Goal: Information Seeking & Learning: Learn about a topic

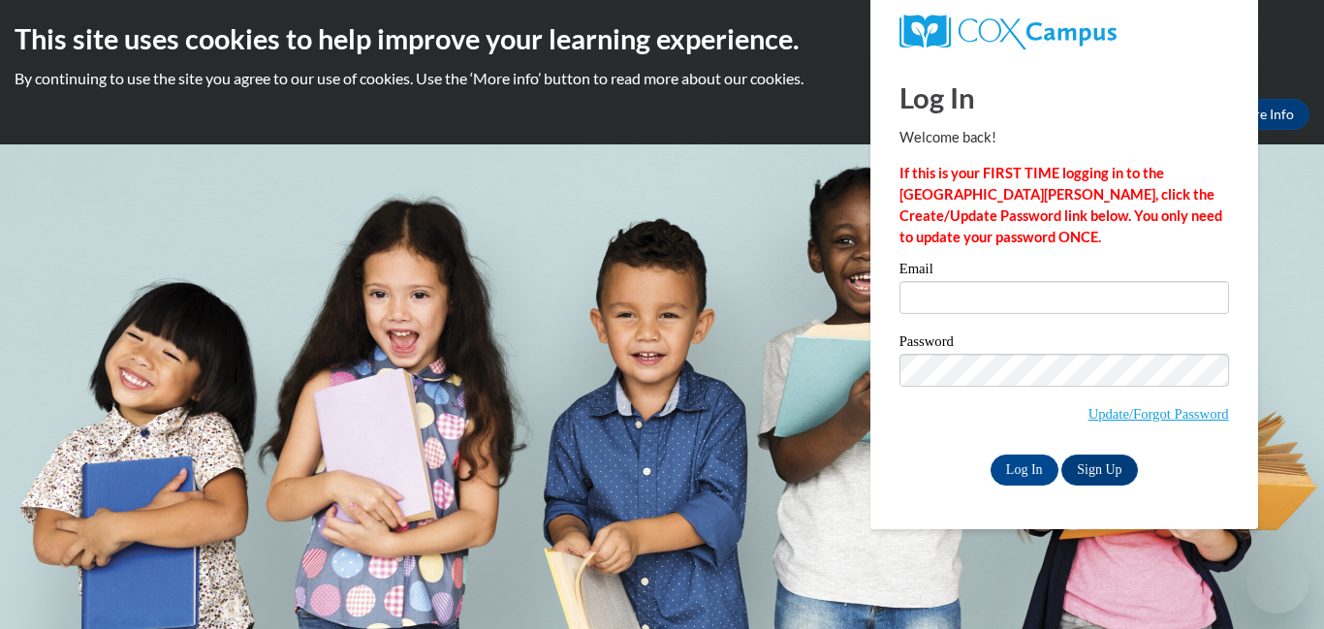
click at [1097, 292] on input "Email" at bounding box center [1065, 297] width 330 height 33
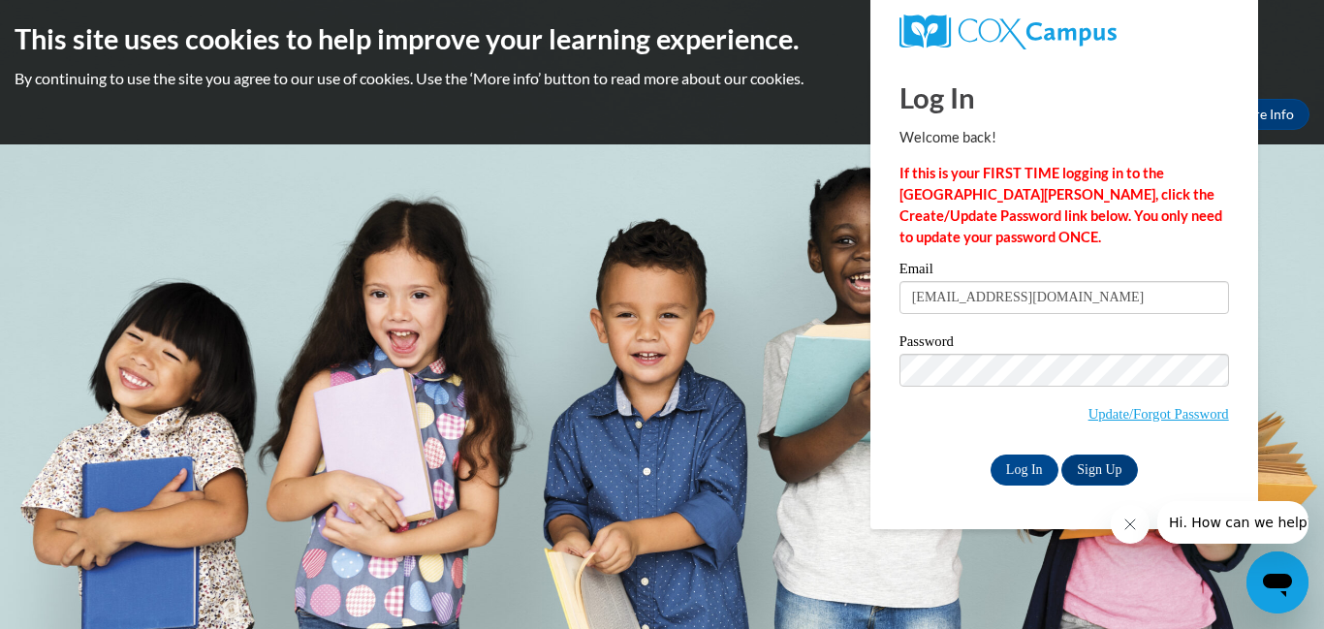
type input "asiayoung612@gmail.com"
click at [1039, 474] on input "Log In" at bounding box center [1025, 470] width 68 height 31
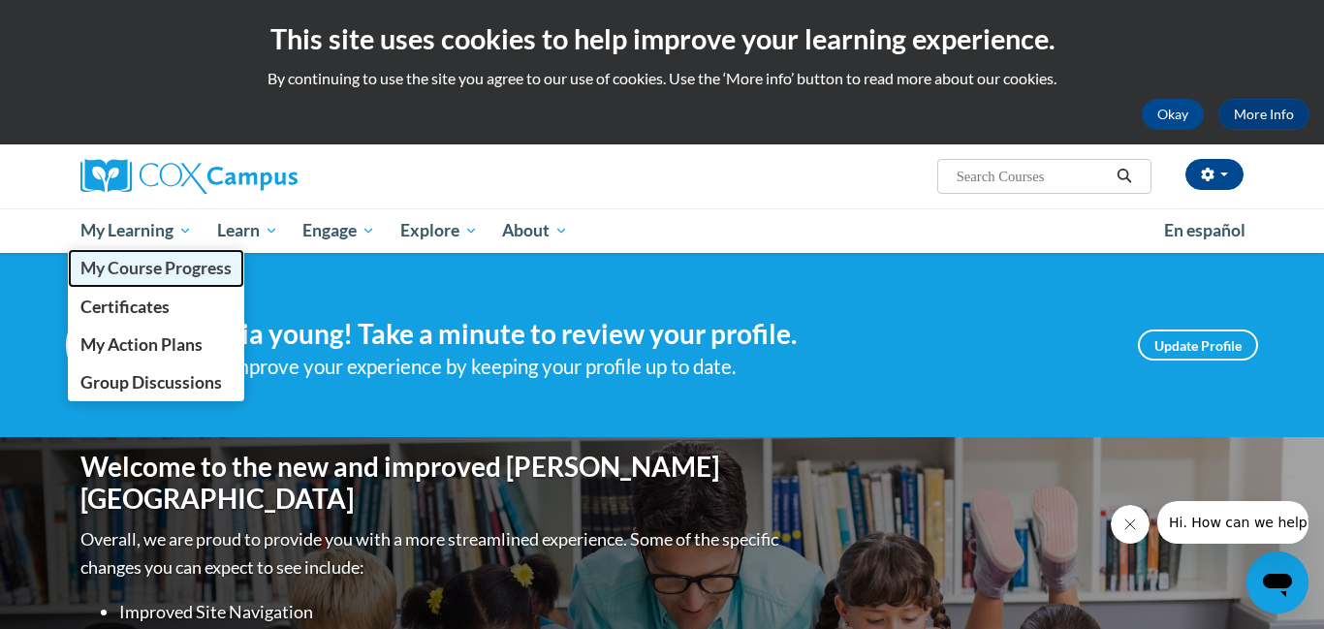
click at [155, 265] on span "My Course Progress" at bounding box center [155, 268] width 151 height 20
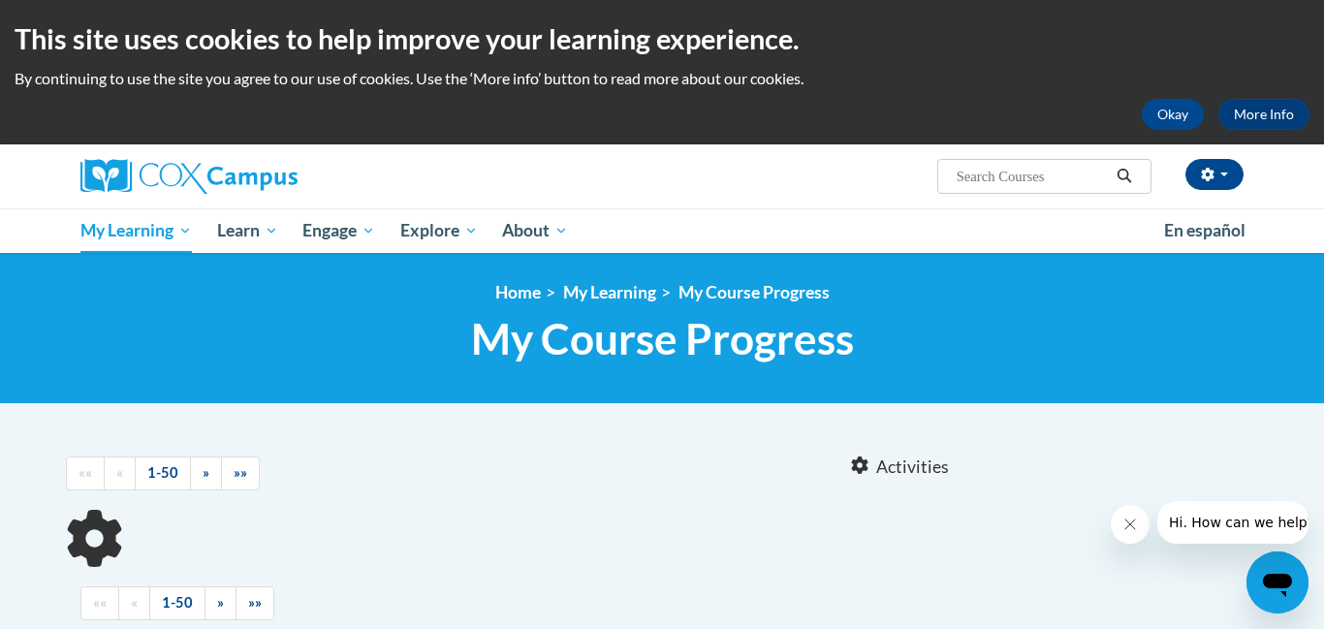
scroll to position [239, 0]
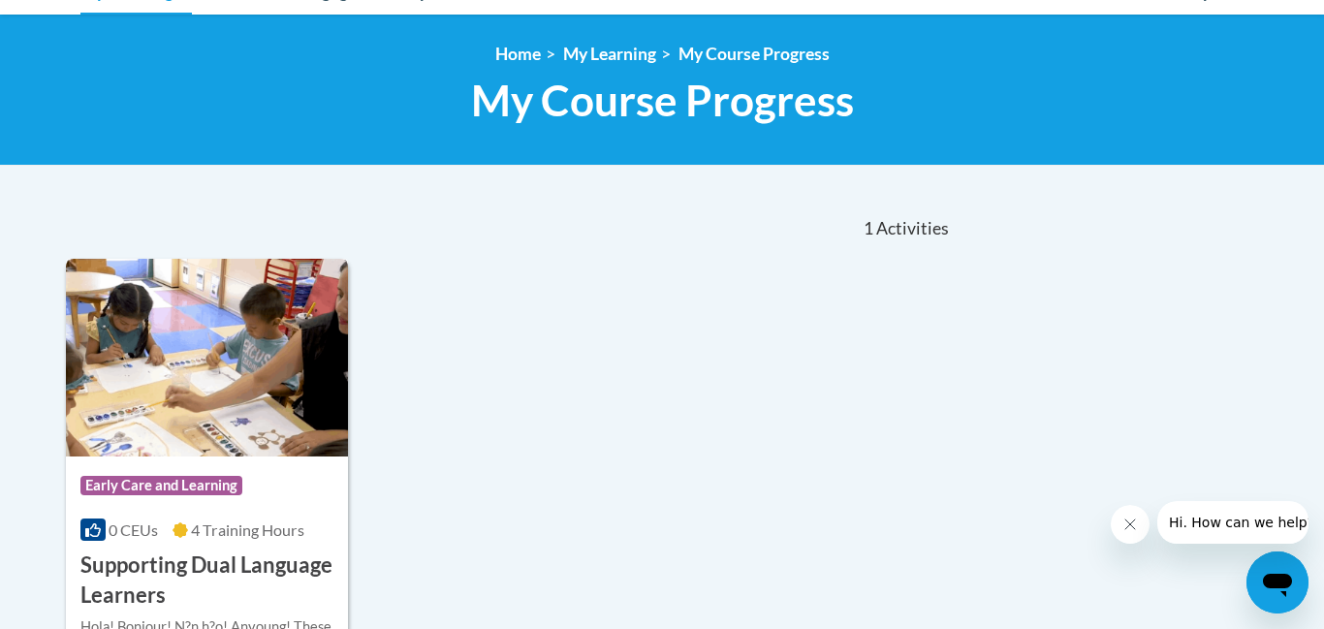
click at [180, 448] on img at bounding box center [207, 358] width 282 height 198
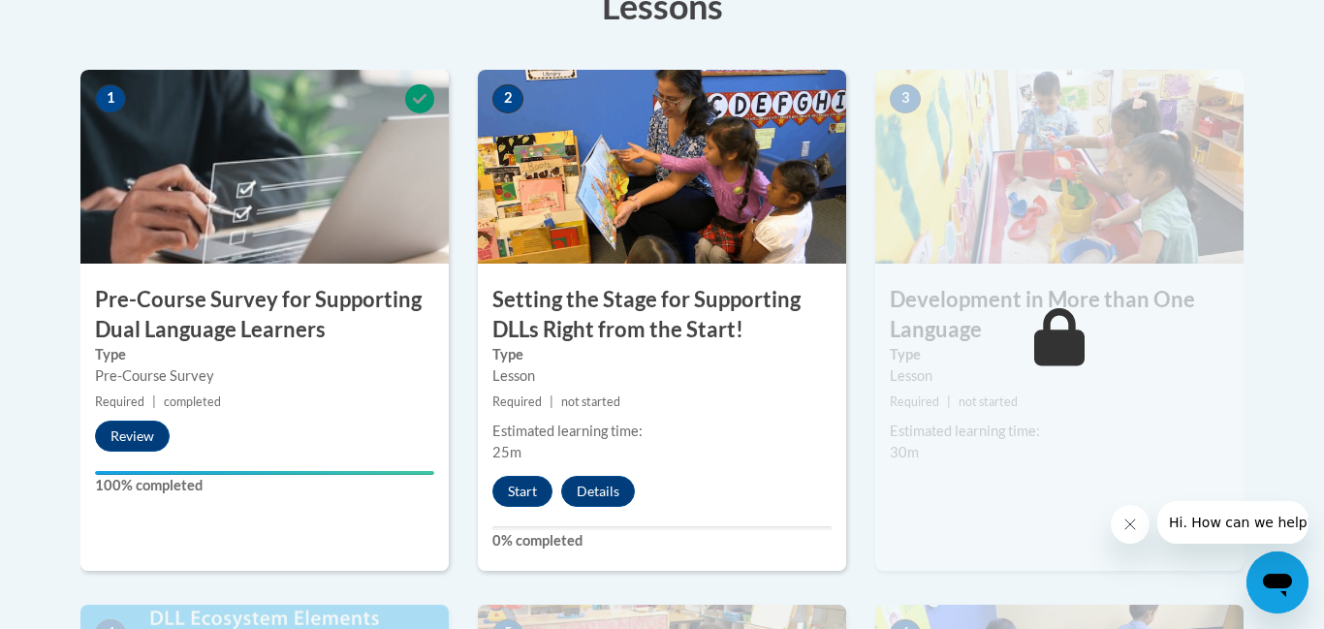
scroll to position [621, 0]
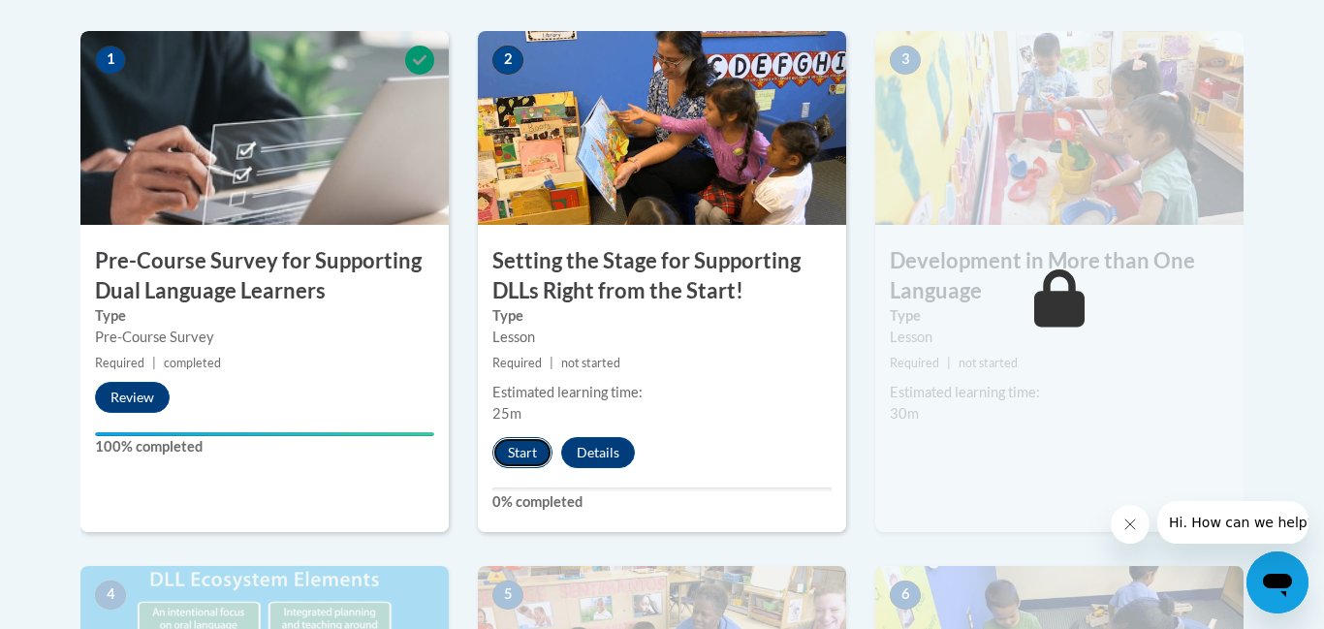
click at [522, 447] on button "Start" at bounding box center [523, 452] width 60 height 31
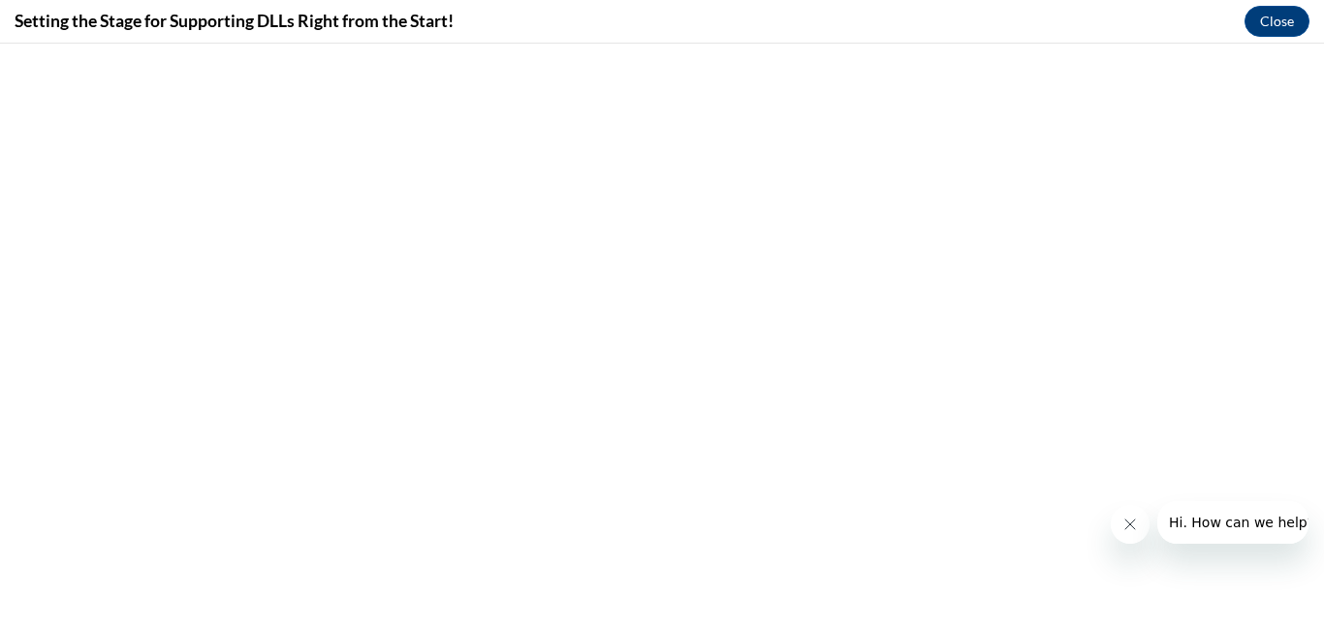
click at [1132, 526] on icon "Close message from company" at bounding box center [1131, 525] width 10 height 10
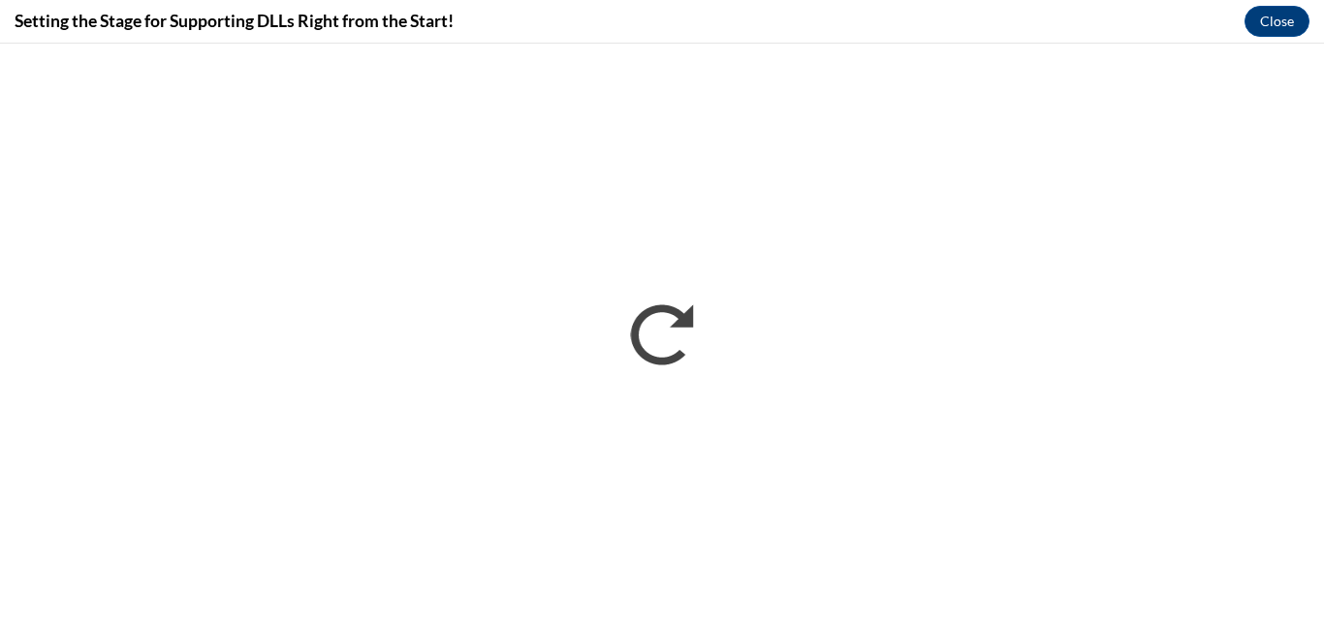
scroll to position [0, 0]
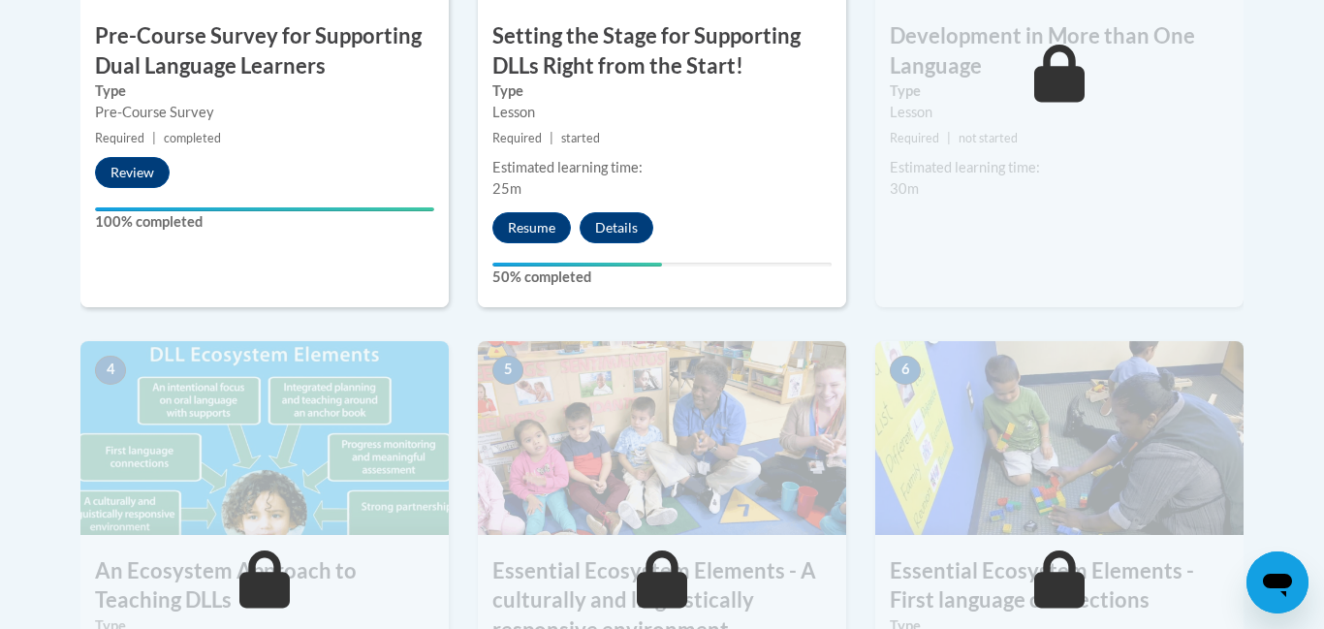
scroll to position [849, 0]
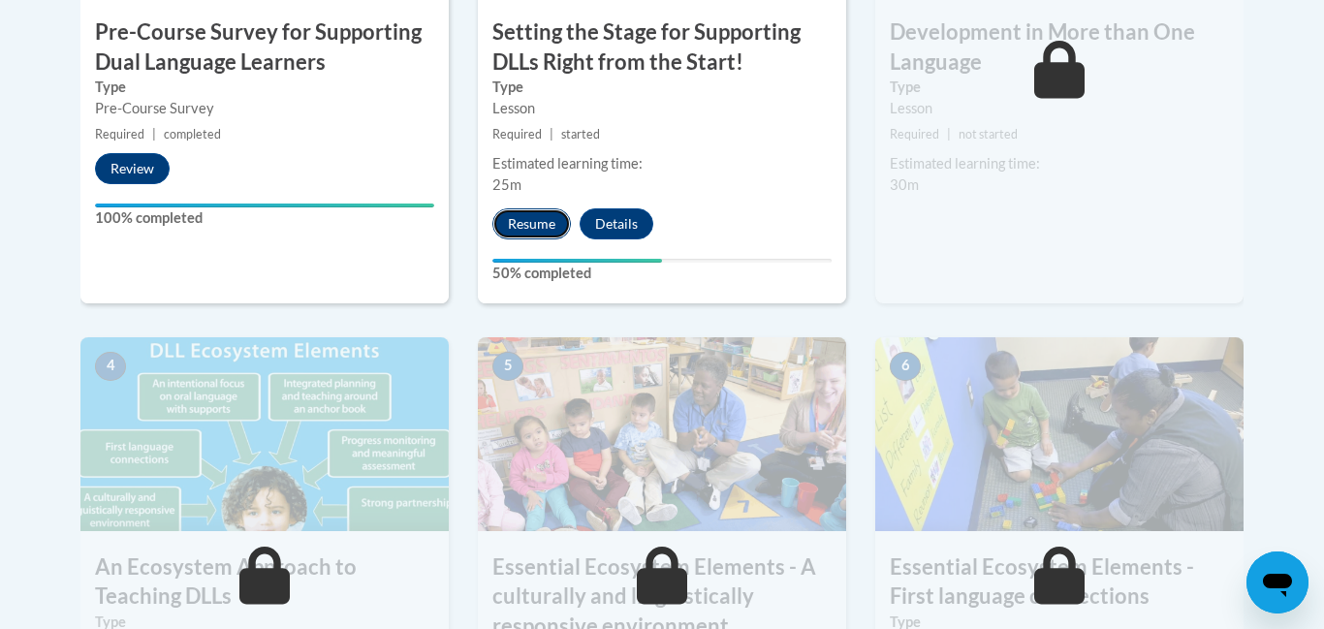
click at [517, 236] on button "Resume" at bounding box center [532, 223] width 79 height 31
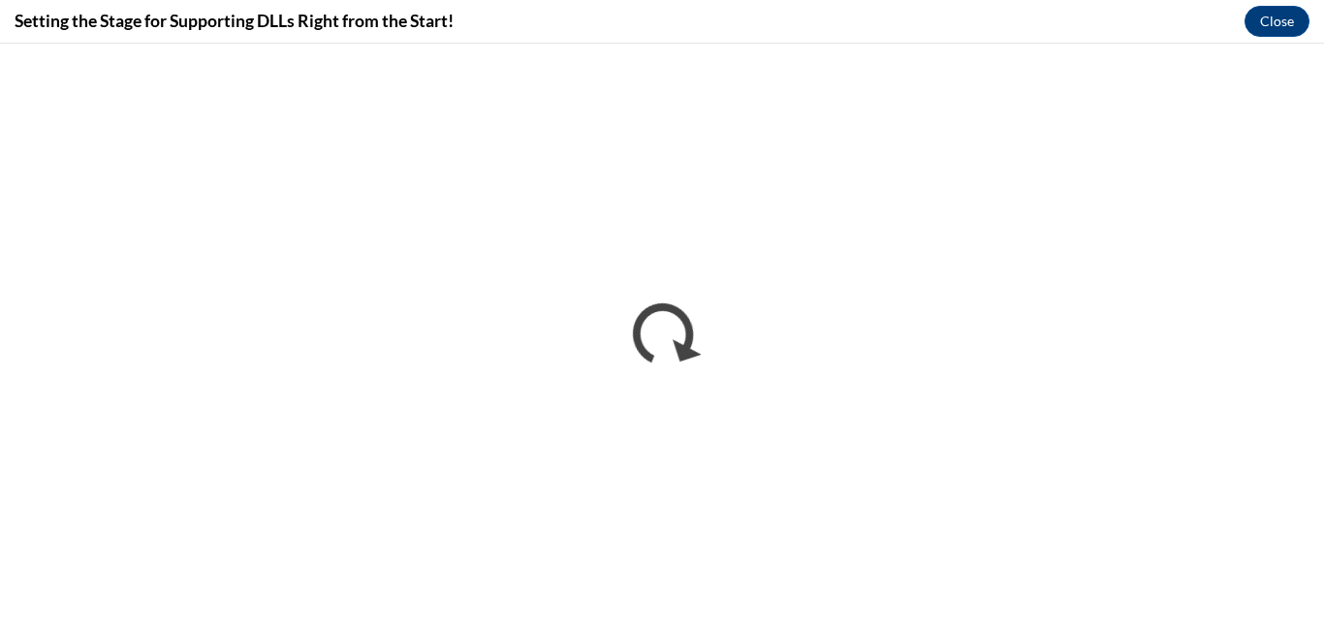
scroll to position [0, 0]
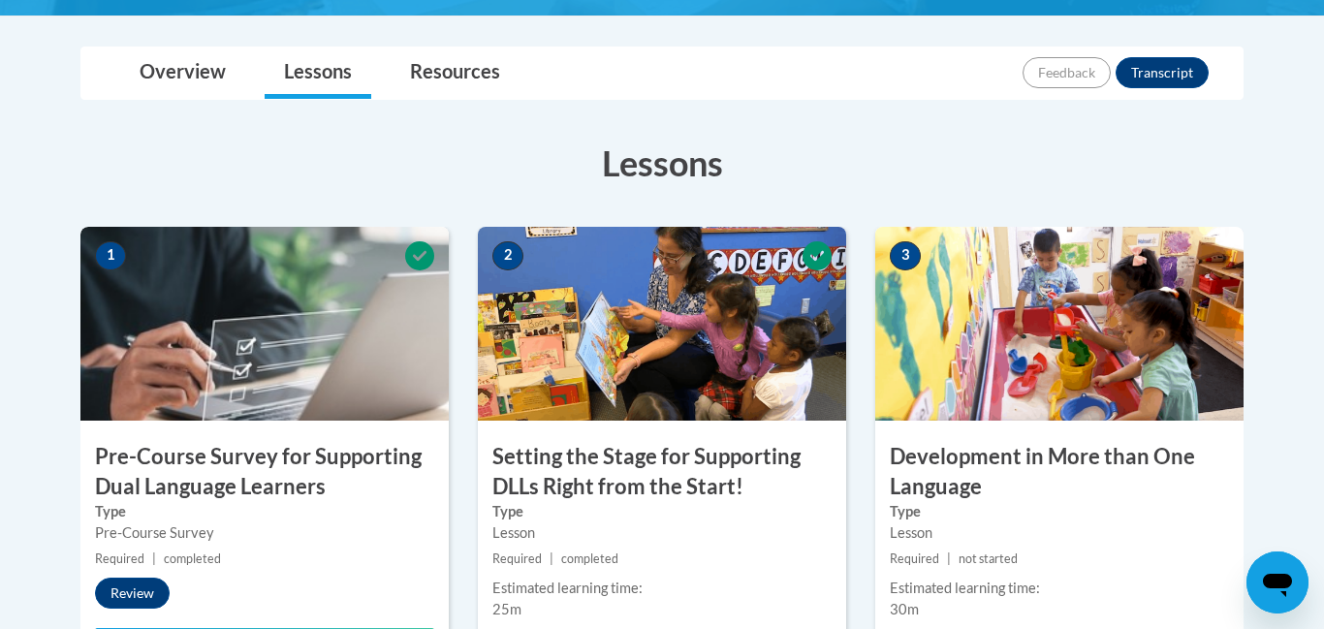
scroll to position [427, 0]
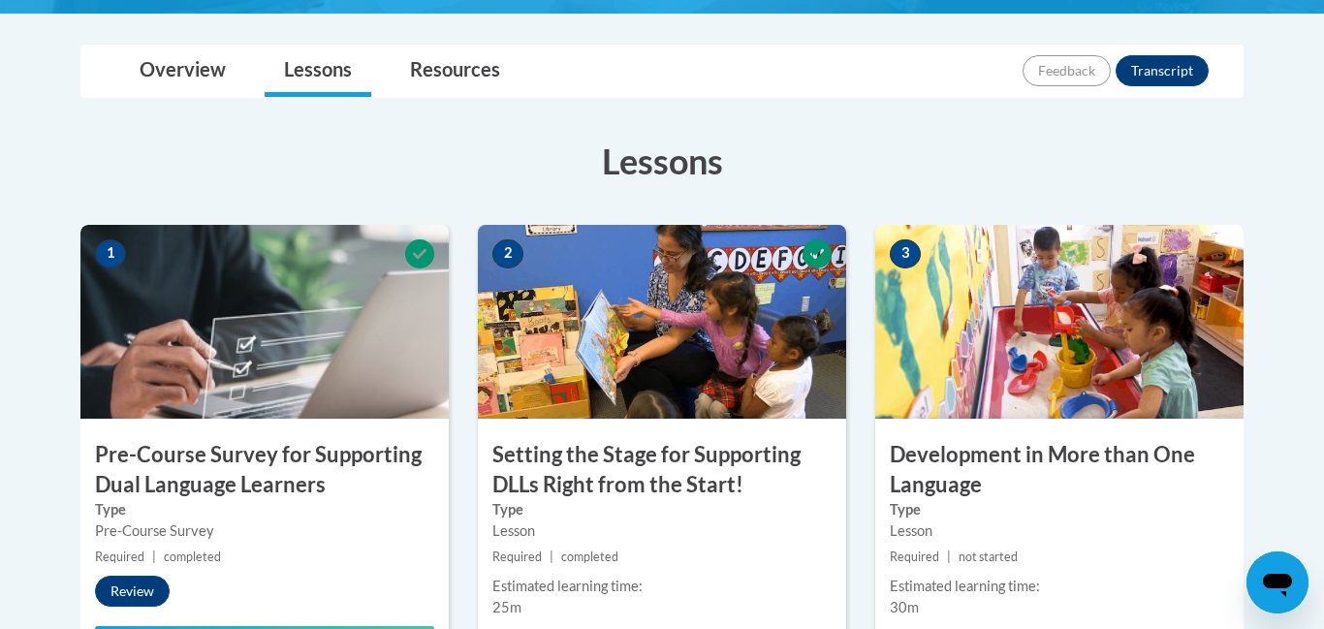
click at [965, 470] on h3 "Development in More than One Language" at bounding box center [1060, 470] width 368 height 60
click at [1029, 299] on img at bounding box center [1060, 322] width 368 height 194
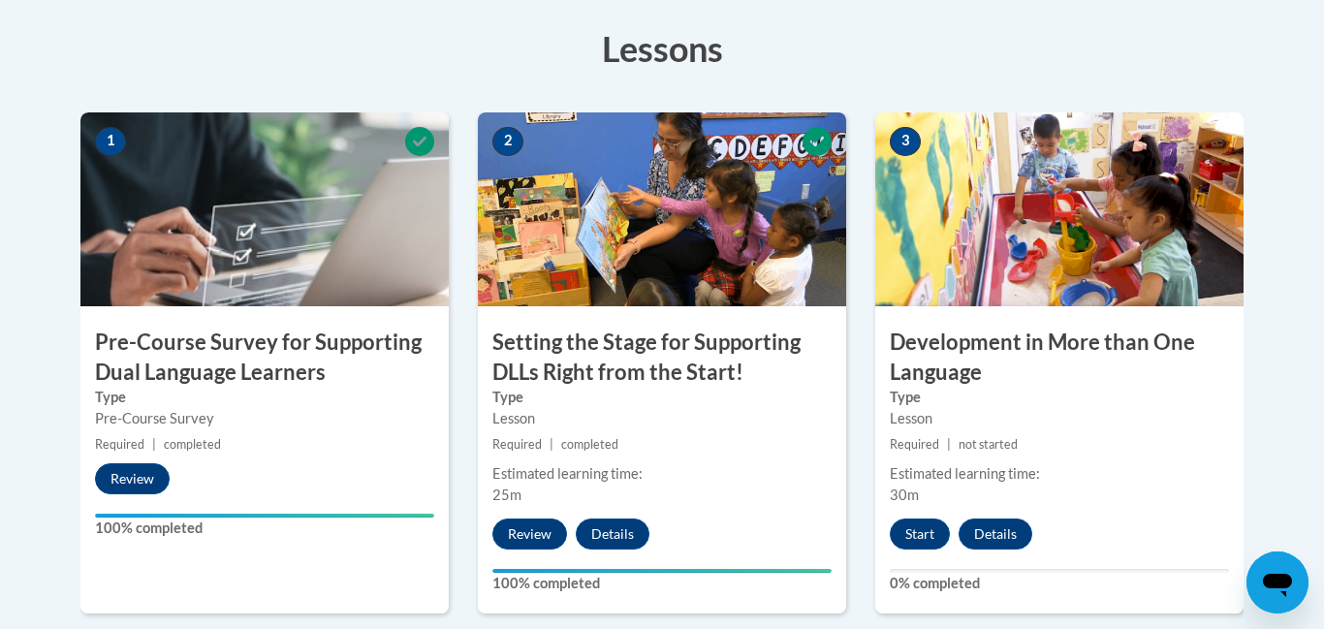
scroll to position [543, 0]
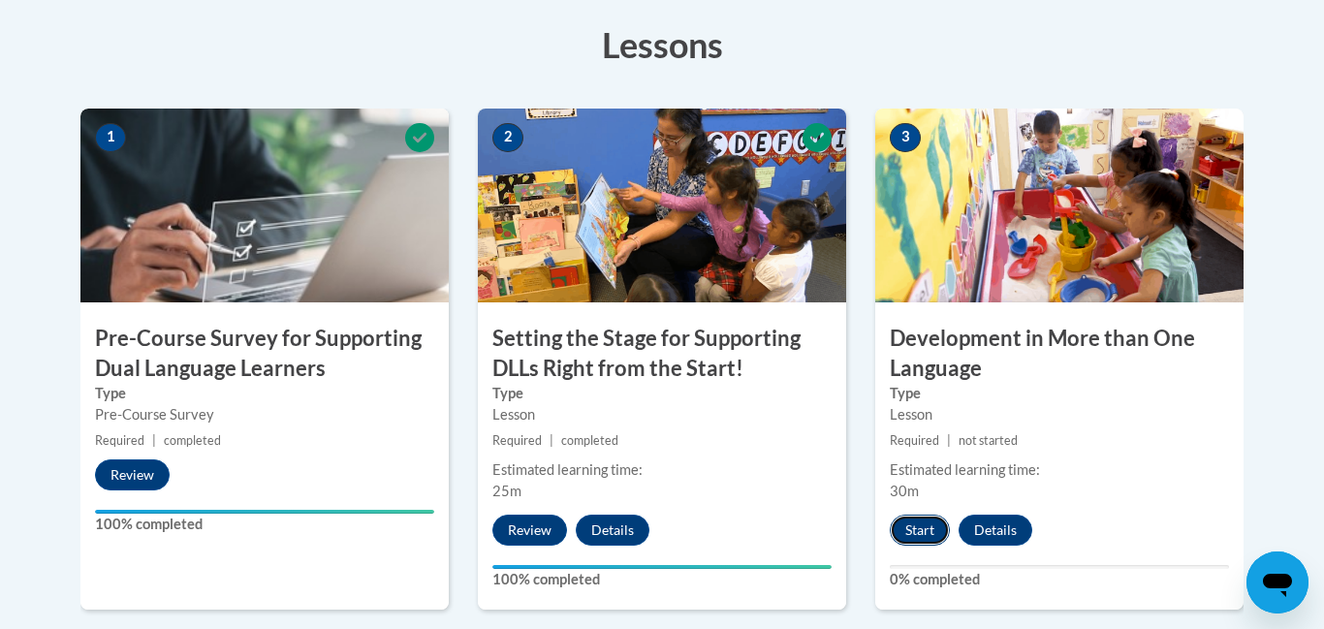
click at [949, 526] on button "Start" at bounding box center [920, 530] width 60 height 31
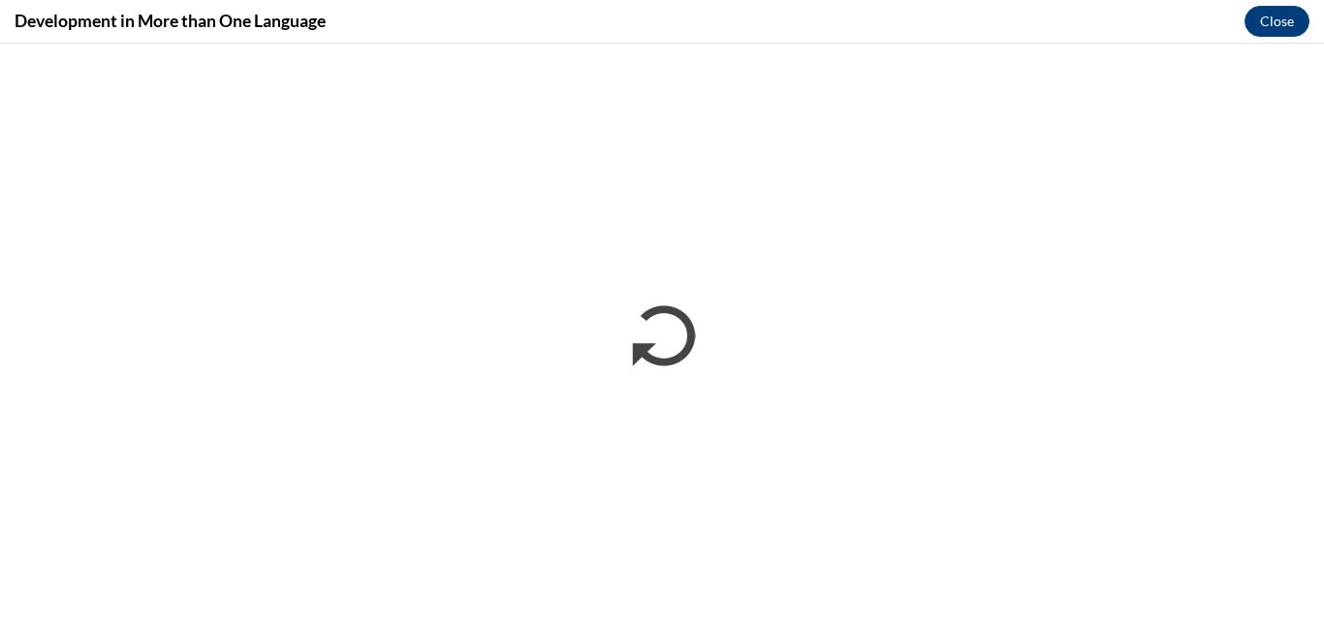
scroll to position [0, 0]
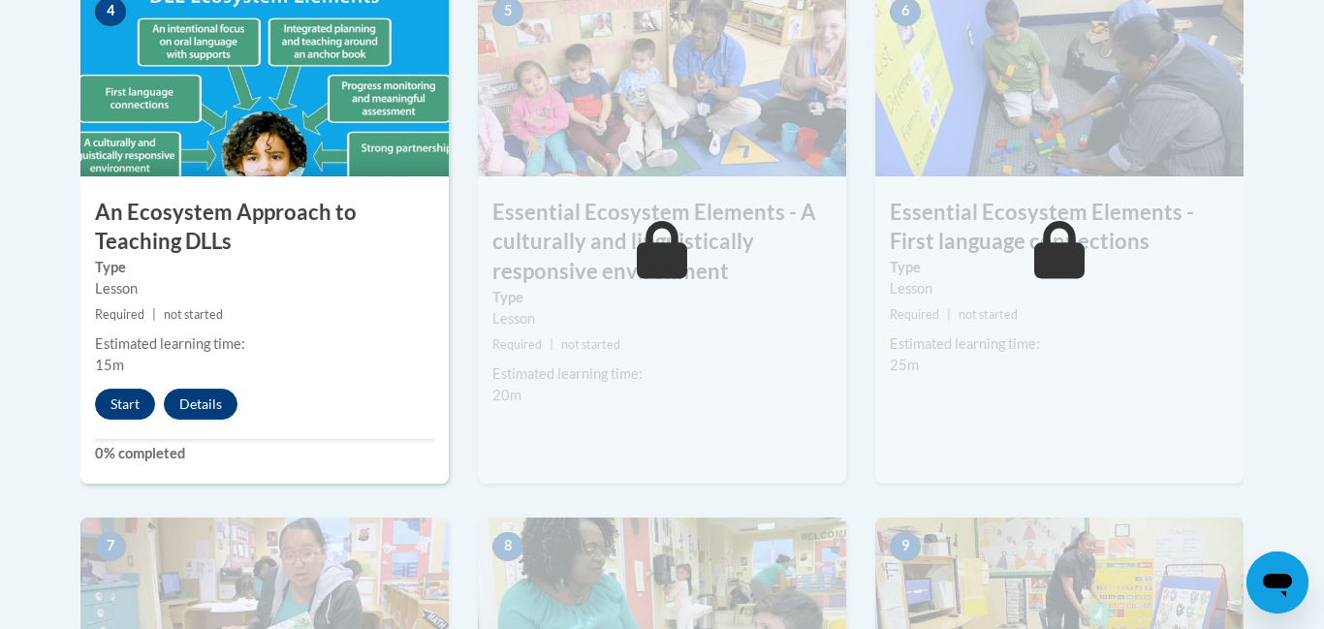
scroll to position [1202, 0]
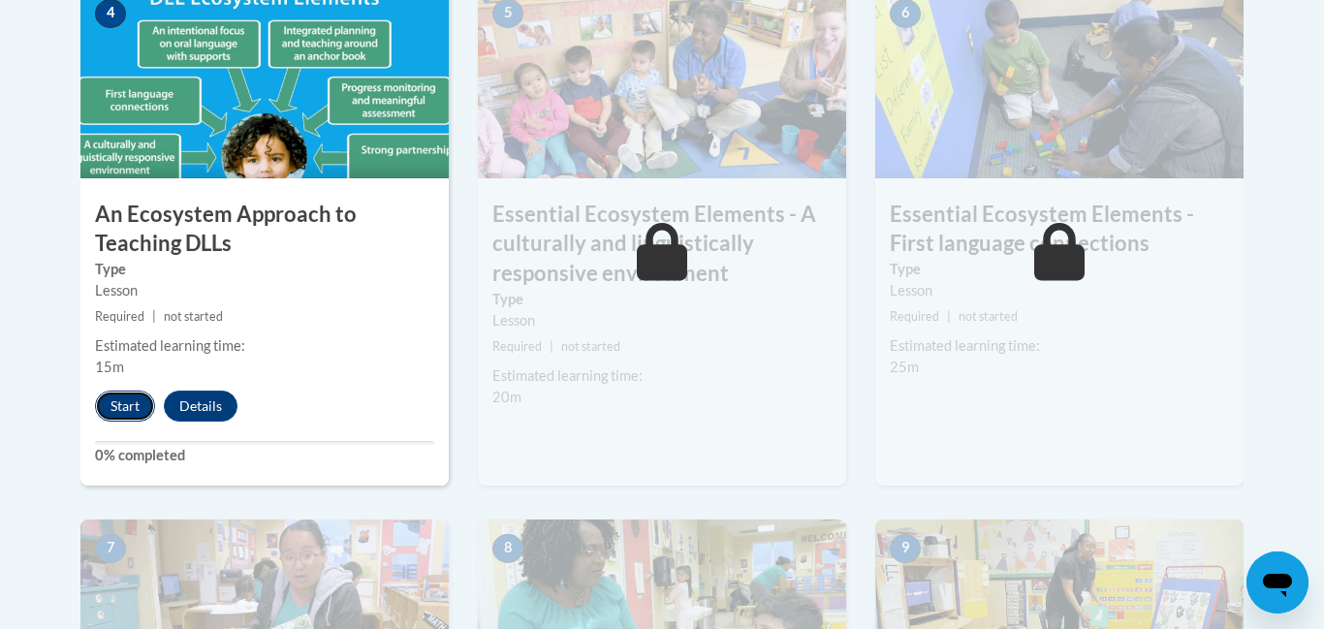
click at [112, 410] on button "Start" at bounding box center [125, 406] width 60 height 31
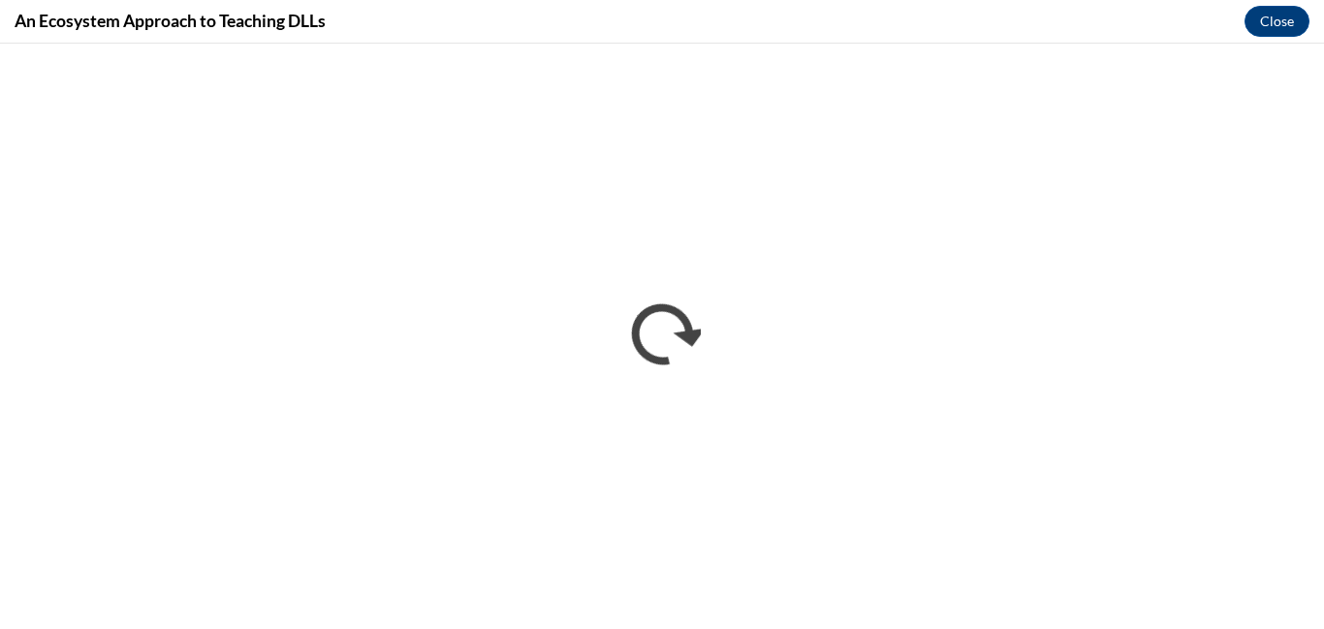
scroll to position [0, 0]
